Goal: Task Accomplishment & Management: Manage account settings

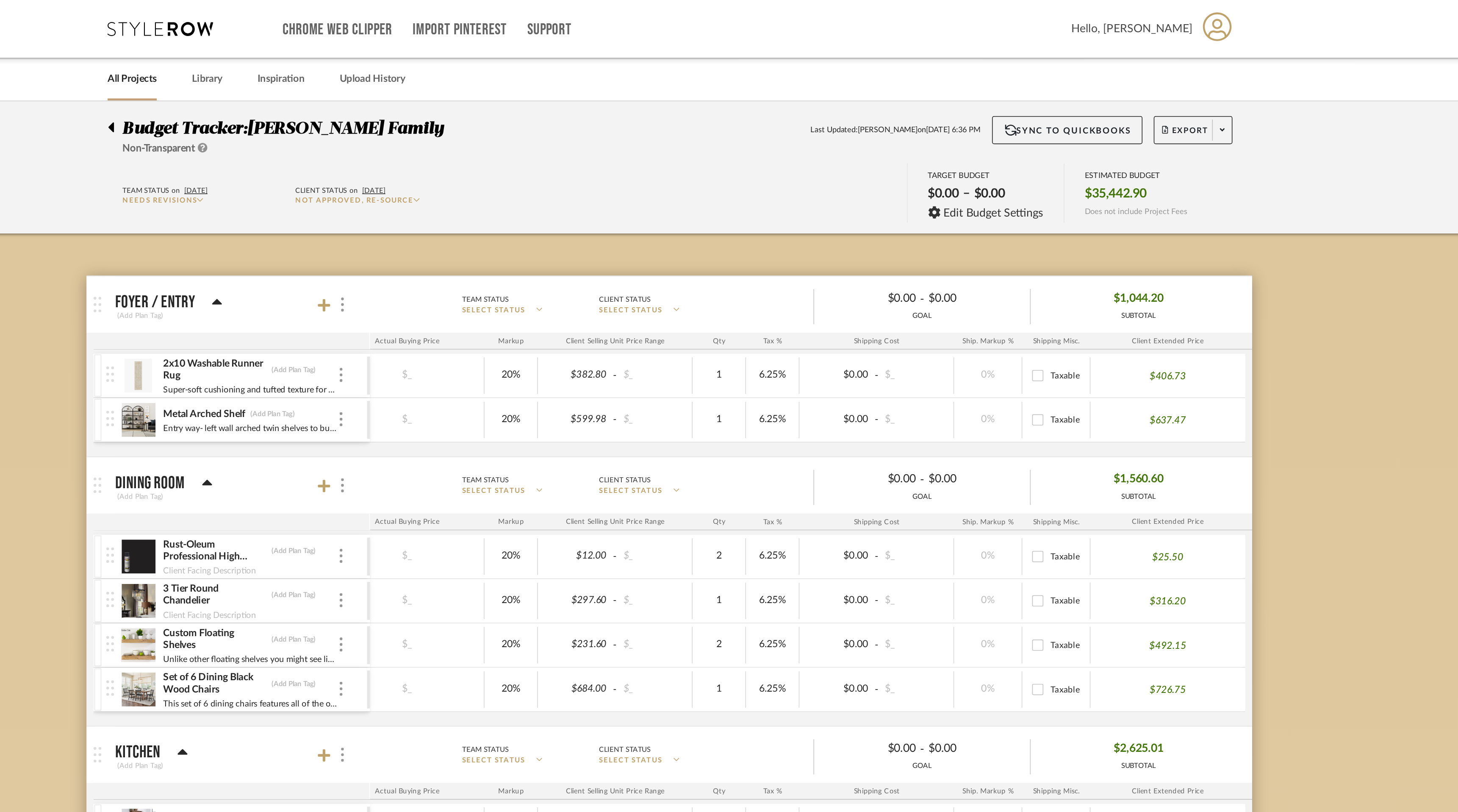
click at [409, 48] on link "All Projects" at bounding box center [405, 47] width 30 height 11
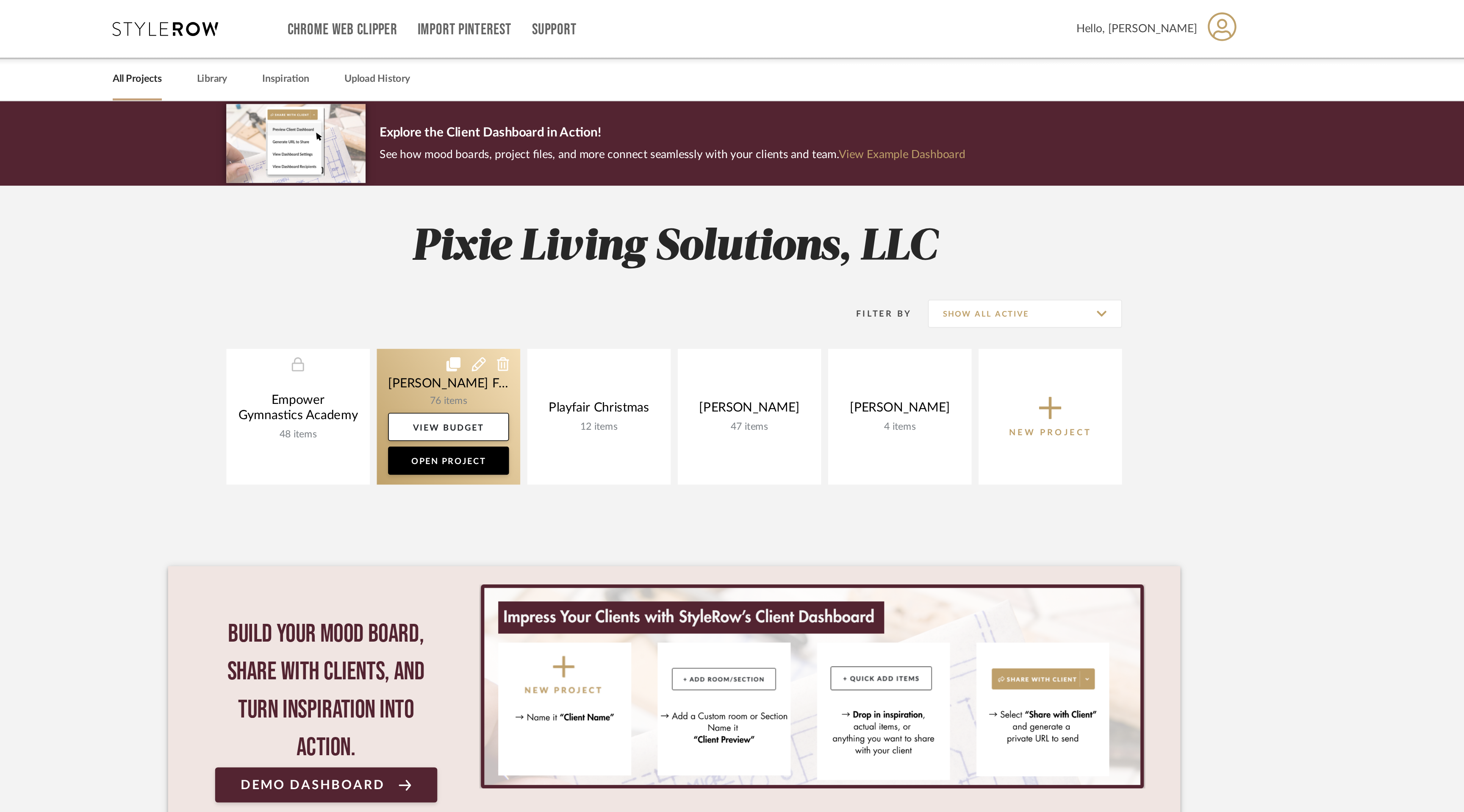
click at [599, 231] on link at bounding box center [597, 251] width 87 height 82
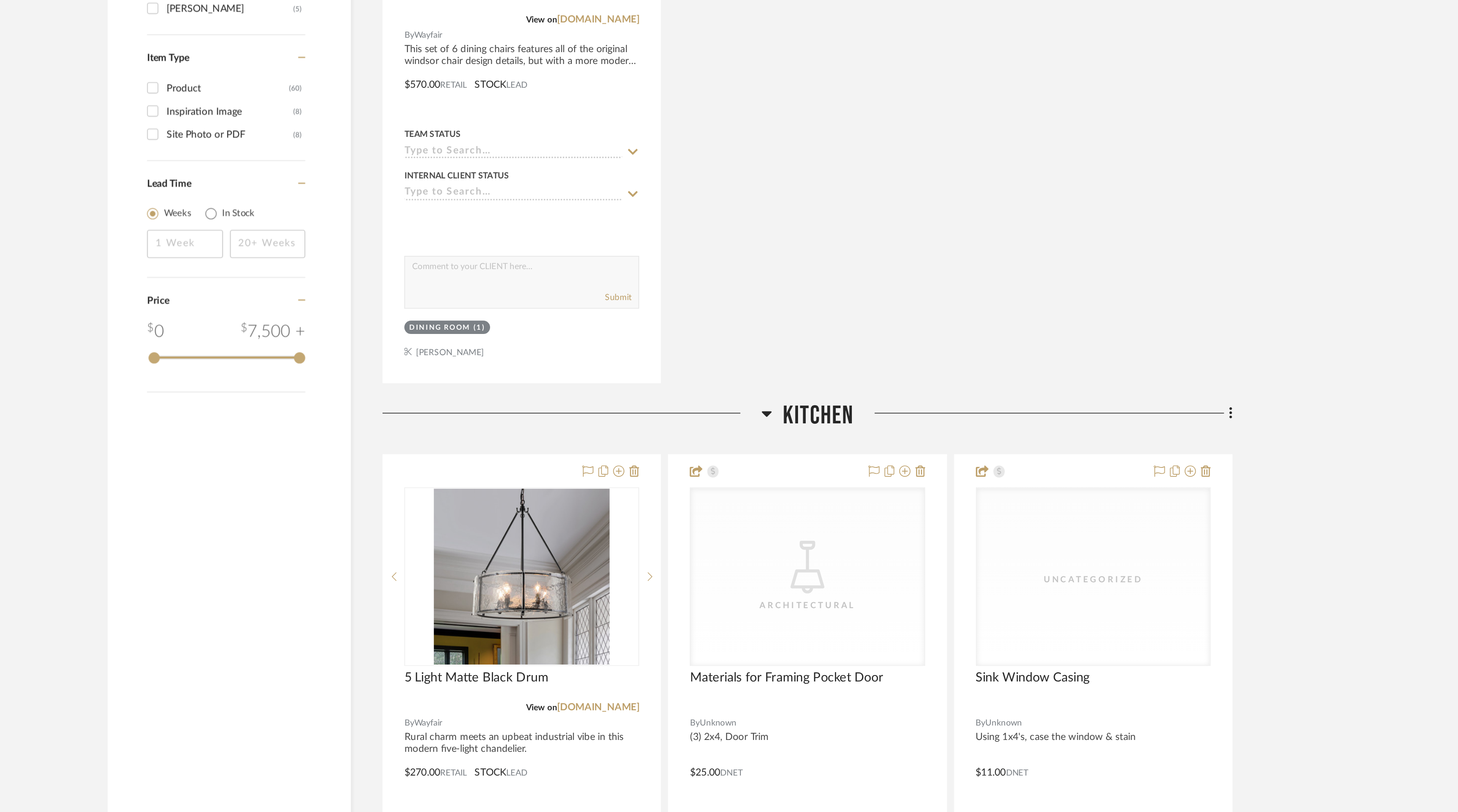
scroll to position [867, 0]
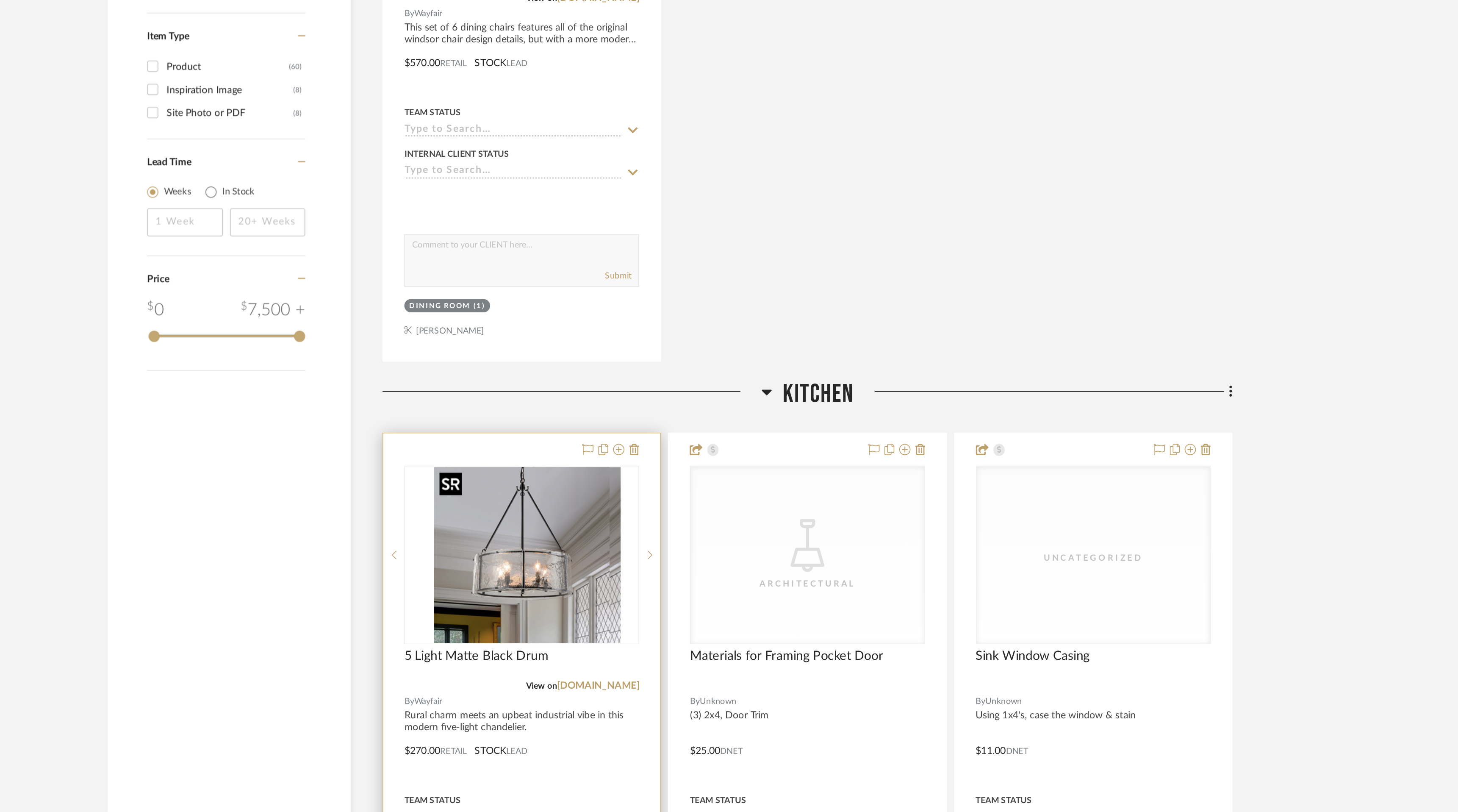
click at [655, 676] on img "0" at bounding box center [647, 656] width 106 height 106
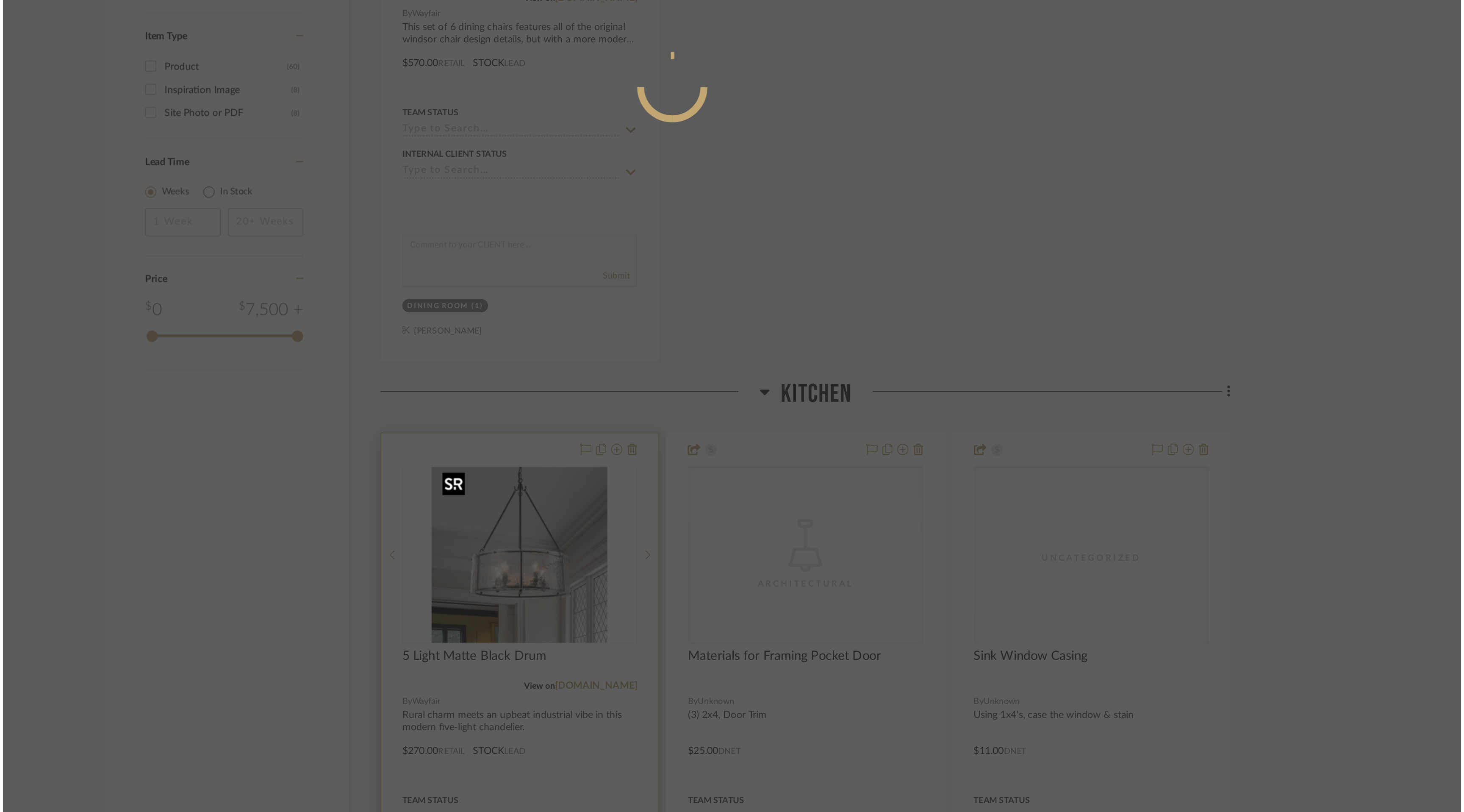
scroll to position [0, 0]
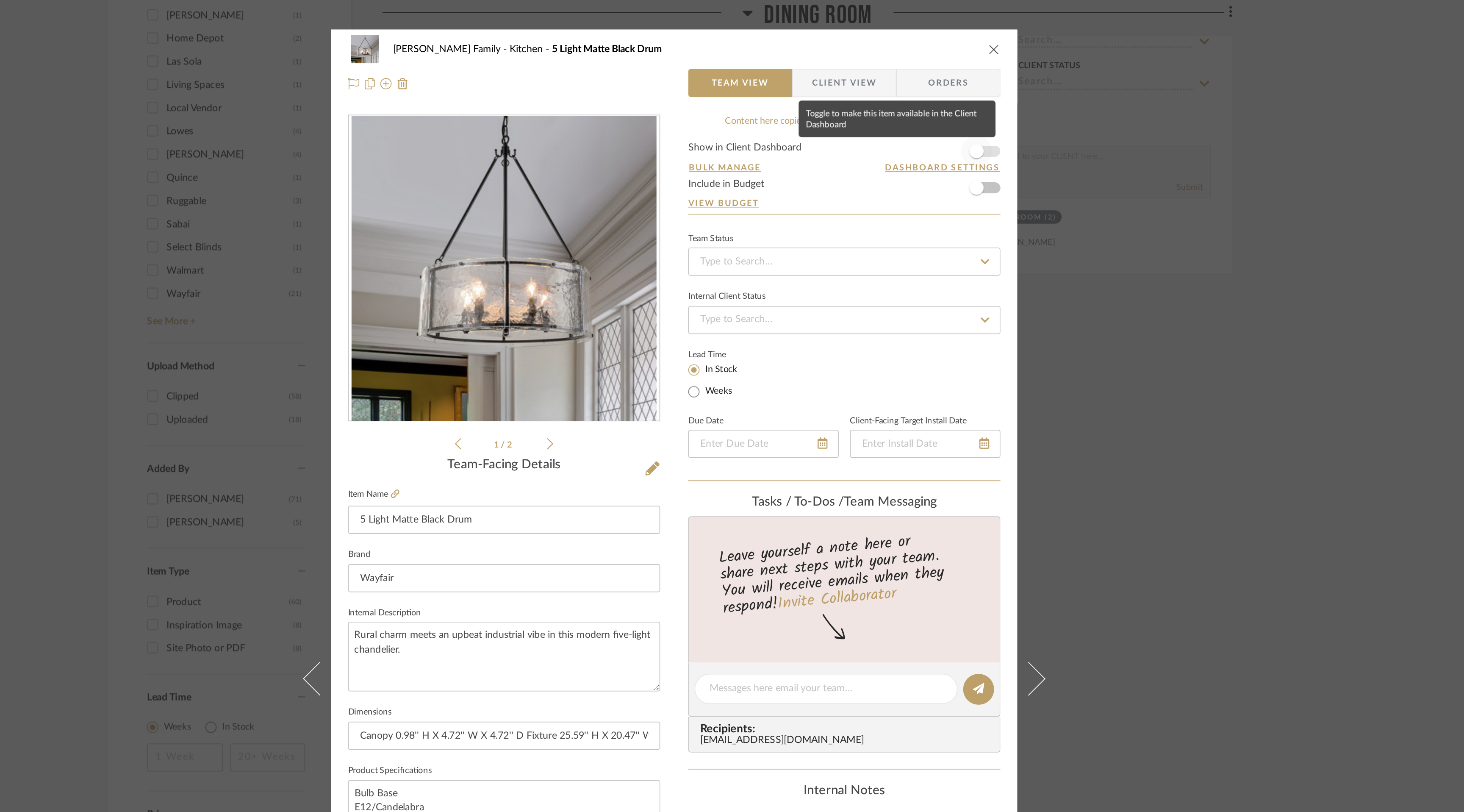
click at [920, 90] on span "button" at bounding box center [914, 91] width 19 height 19
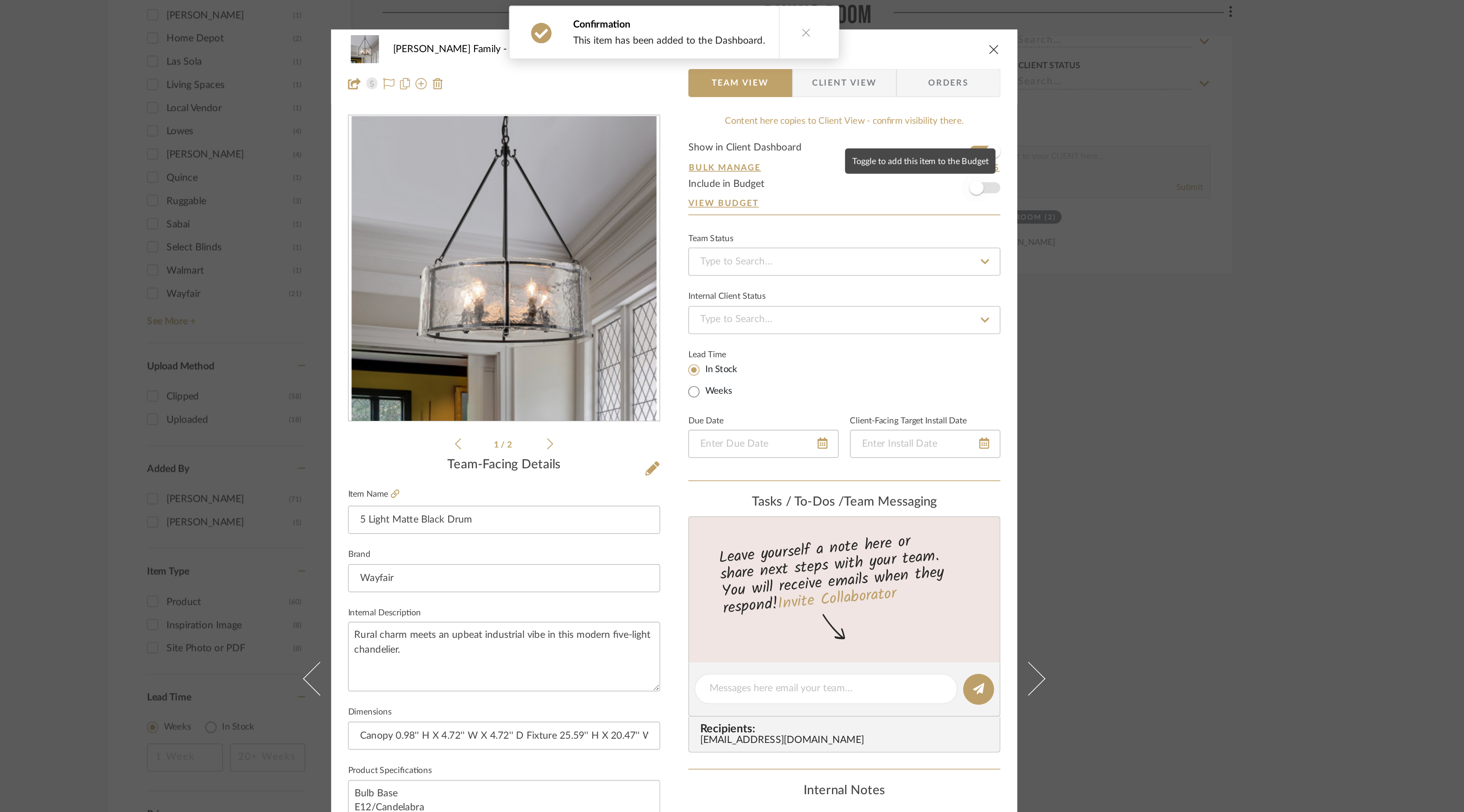
click at [918, 114] on span "button" at bounding box center [914, 113] width 19 height 19
click at [924, 27] on icon "close" at bounding box center [925, 30] width 7 height 7
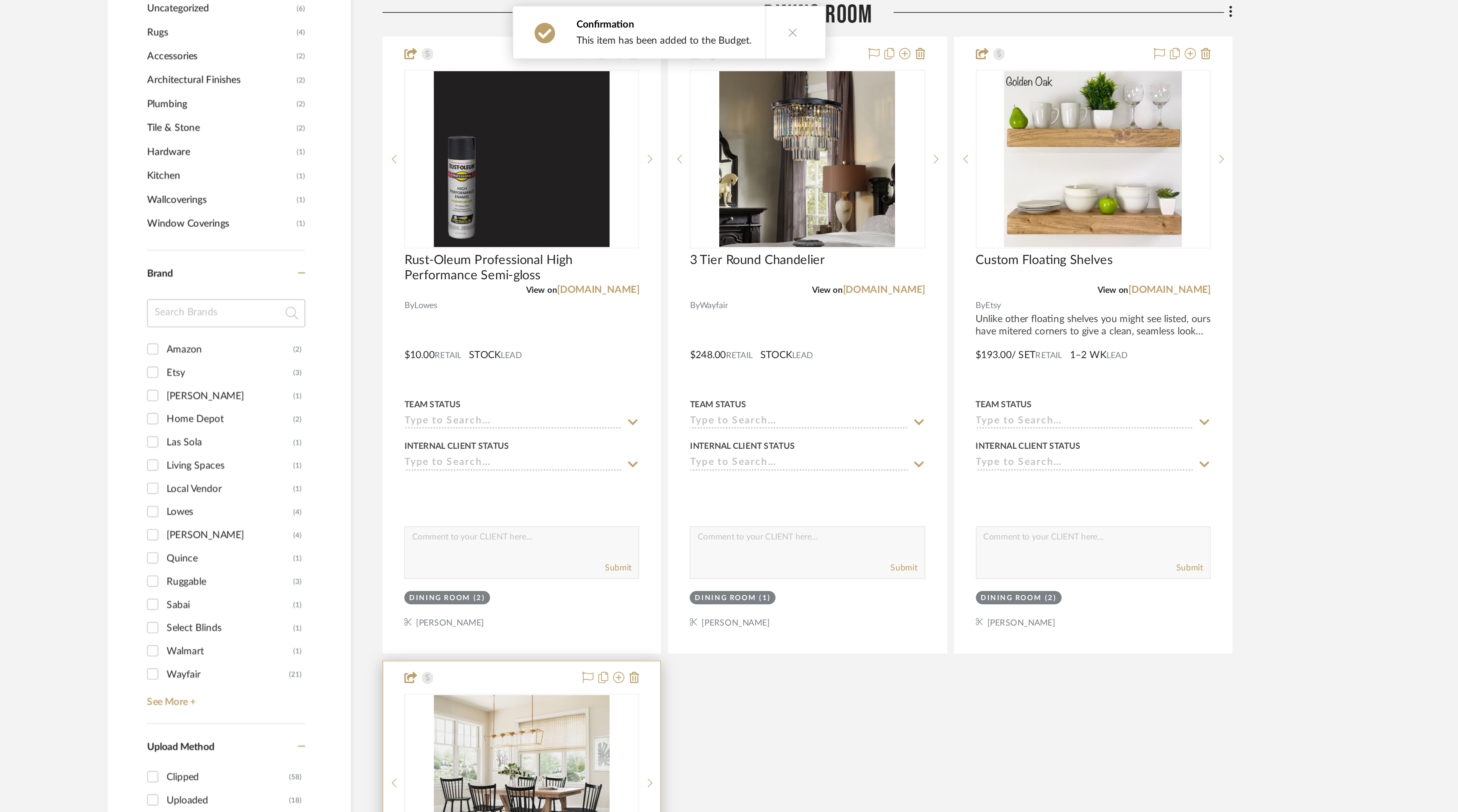
scroll to position [579, 0]
